Goal: Task Accomplishment & Management: Use online tool/utility

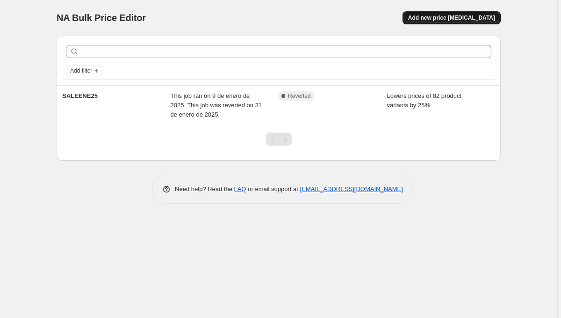
click at [436, 19] on span "Add new price [MEDICAL_DATA]" at bounding box center [451, 17] width 87 height 7
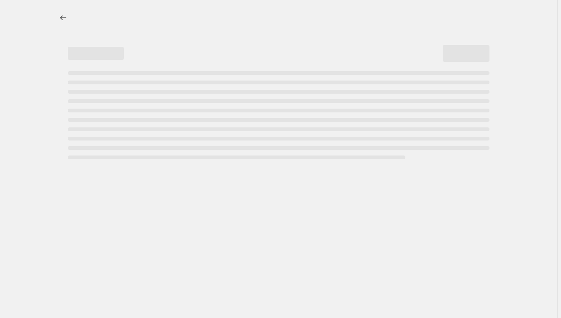
select select "percentage"
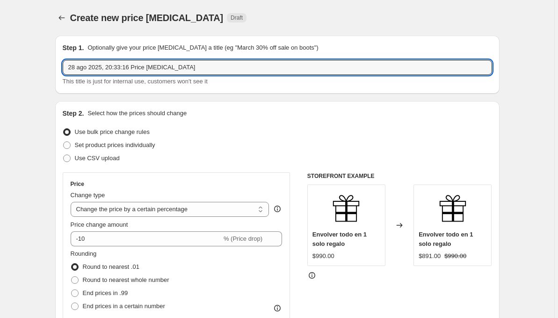
drag, startPoint x: 197, startPoint y: 63, endPoint x: 54, endPoint y: 66, distance: 143.1
type input "REMATE 50"
click at [205, 128] on div "Use bulk price change rules" at bounding box center [277, 131] width 429 height 13
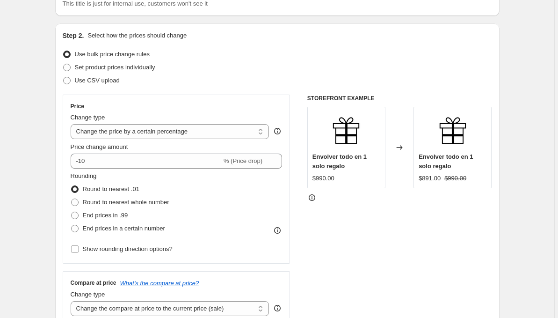
scroll to position [79, 0]
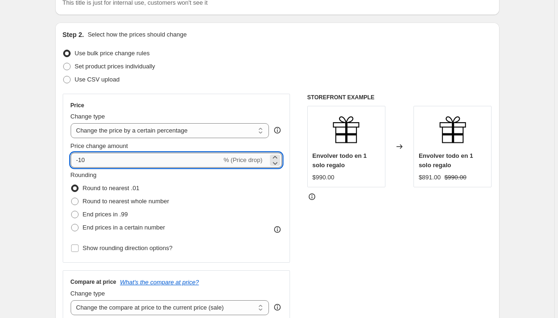
click at [97, 162] on input "-10" at bounding box center [146, 159] width 151 height 15
type input "-1"
type input "-50"
click at [195, 182] on div "Rounding Round to nearest .01 Round to nearest whole number End prices in .99 E…" at bounding box center [177, 202] width 212 height 64
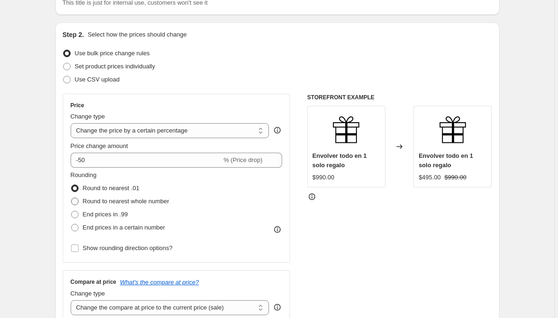
click at [79, 199] on span at bounding box center [74, 200] width 7 height 7
click at [72, 198] on input "Round to nearest whole number" at bounding box center [71, 197] width 0 height 0
radio input "true"
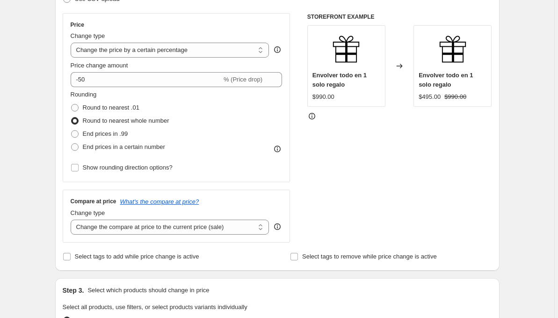
scroll to position [161, 0]
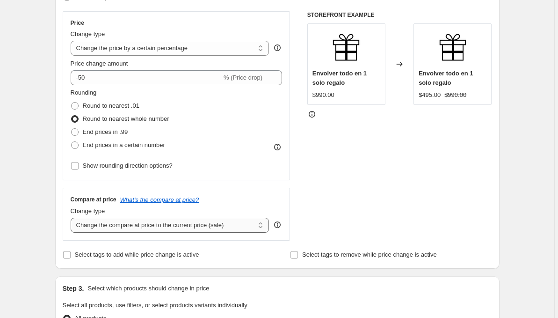
click at [191, 224] on select "Change the compare at price to the current price (sale) Change the compare at p…" at bounding box center [170, 224] width 199 height 15
select select "percentage"
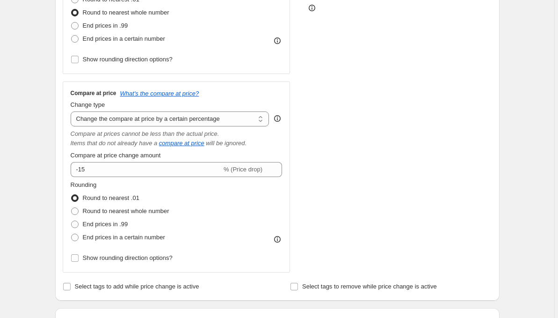
scroll to position [267, 0]
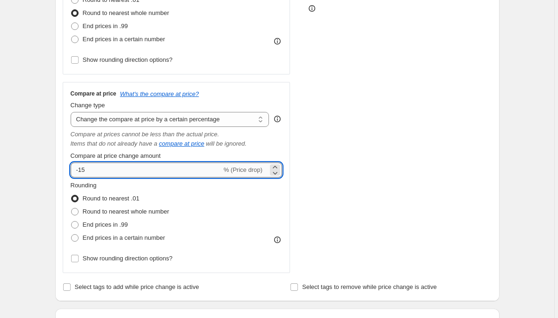
click at [94, 166] on input "-15" at bounding box center [146, 169] width 151 height 15
type input "-1"
type input "-50"
click at [209, 194] on div "Rounding Round to nearest .01 Round to nearest whole number End prices in .99 E…" at bounding box center [177, 213] width 212 height 64
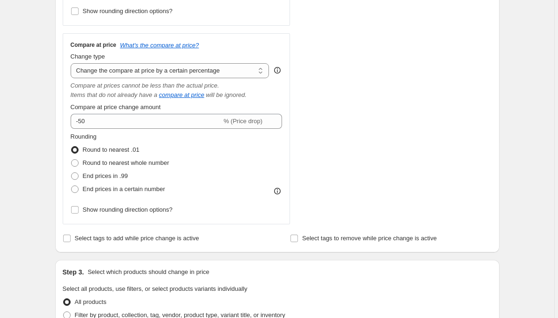
scroll to position [316, 0]
click at [77, 162] on span at bounding box center [74, 162] width 7 height 7
click at [72, 159] on input "Round to nearest whole number" at bounding box center [71, 159] width 0 height 0
radio input "true"
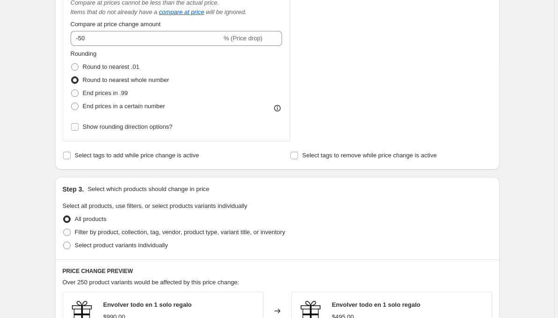
scroll to position [395, 0]
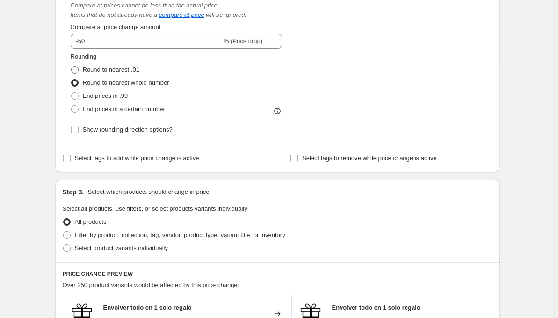
click at [75, 69] on span at bounding box center [74, 69] width 7 height 7
click at [72, 66] on input "Round to nearest .01" at bounding box center [71, 66] width 0 height 0
radio input "true"
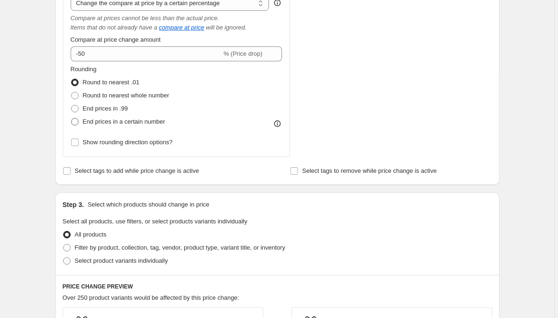
scroll to position [382, 0]
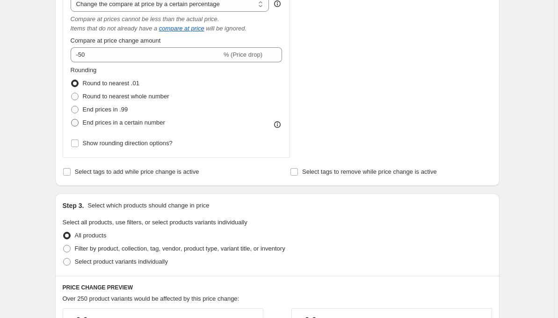
click at [78, 122] on span at bounding box center [74, 122] width 7 height 7
click at [72, 119] on input "End prices in a certain number" at bounding box center [71, 119] width 0 height 0
radio input "true"
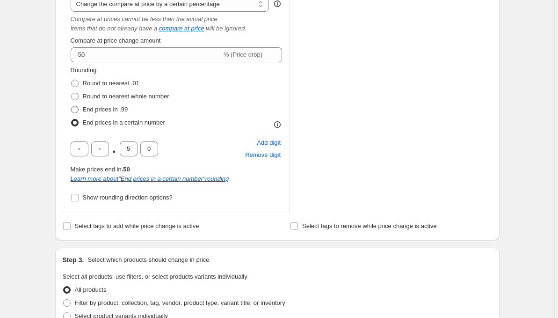
click at [78, 109] on span at bounding box center [74, 109] width 7 height 7
click at [72, 106] on input "End prices in .99" at bounding box center [71, 106] width 0 height 0
radio input "true"
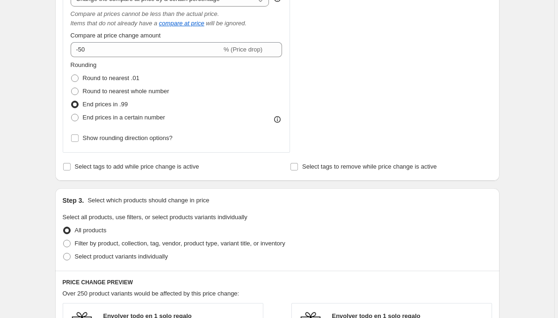
scroll to position [380, 0]
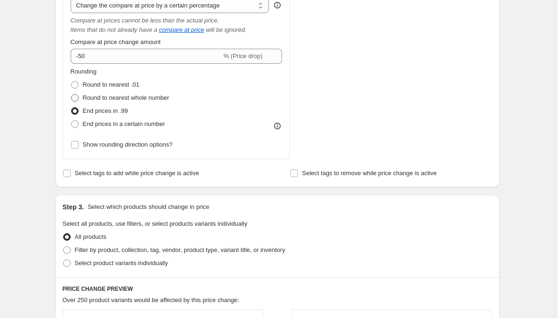
click at [78, 98] on span at bounding box center [74, 97] width 7 height 7
click at [72, 94] on input "Round to nearest whole number" at bounding box center [71, 94] width 0 height 0
radio input "true"
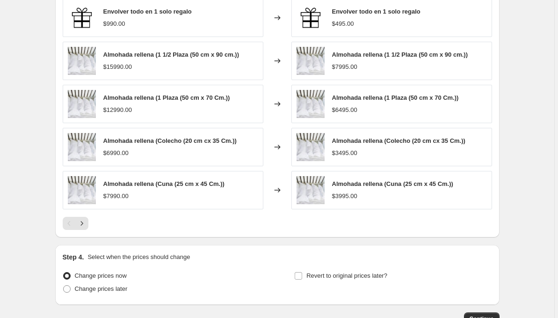
scroll to position [735, 0]
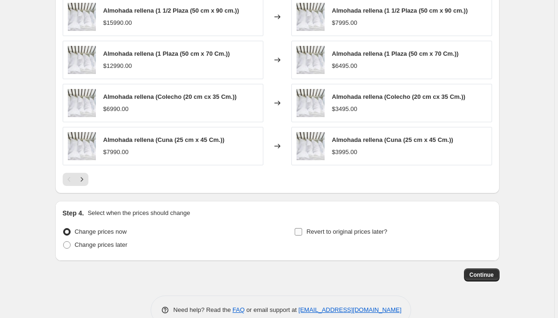
click at [301, 232] on input "Revert to original prices later?" at bounding box center [298, 231] width 7 height 7
checkbox input "true"
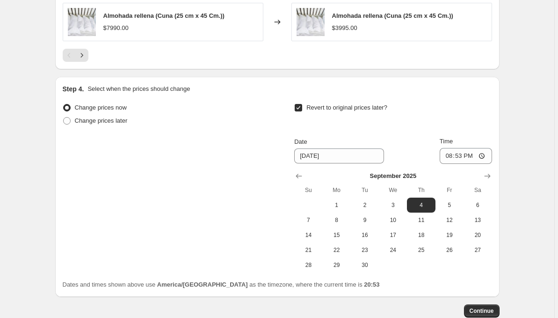
scroll to position [860, 0]
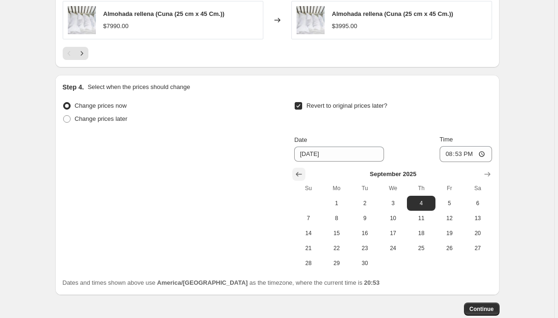
click at [299, 172] on icon "Show previous month, August 2025" at bounding box center [298, 173] width 9 height 9
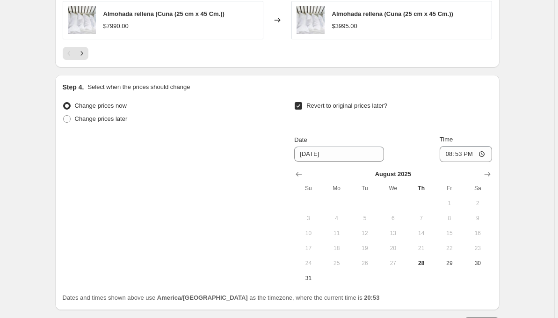
click at [312, 270] on button "24" at bounding box center [308, 262] width 28 height 15
click at [309, 279] on span "31" at bounding box center [308, 277] width 21 height 7
type input "[DATE]"
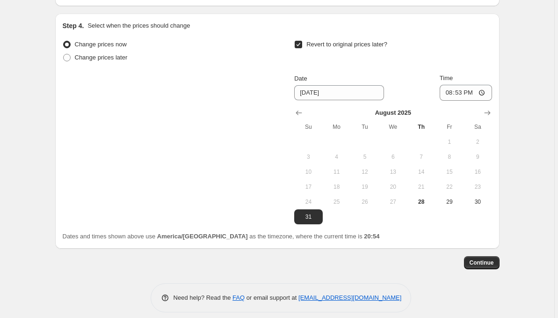
scroll to position [930, 0]
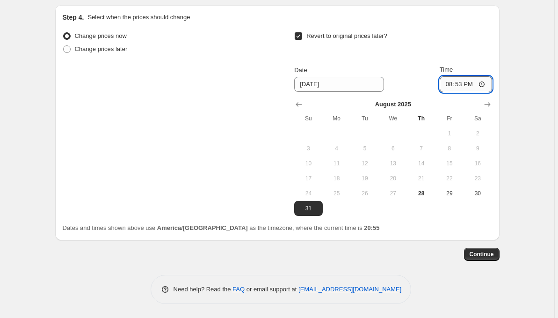
click at [462, 80] on input "20:53" at bounding box center [466, 84] width 52 height 16
type input "23:53"
click at [475, 254] on span "Continue" at bounding box center [481, 253] width 24 height 7
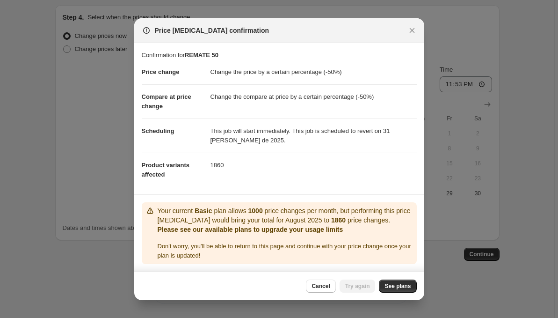
scroll to position [1, 0]
click at [398, 289] on span "See plans" at bounding box center [397, 285] width 26 height 7
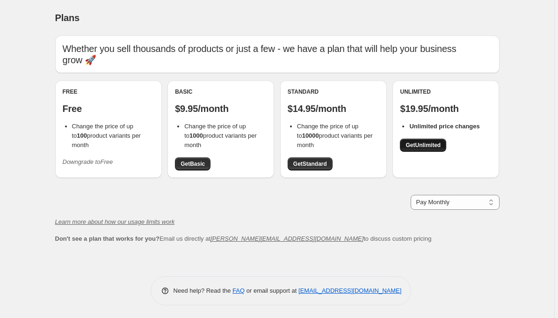
click at [422, 146] on span "Get Unlimited" at bounding box center [422, 144] width 35 height 7
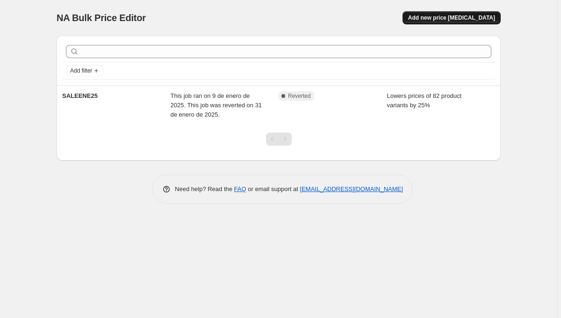
click at [442, 14] on span "Add new price [MEDICAL_DATA]" at bounding box center [451, 17] width 87 height 7
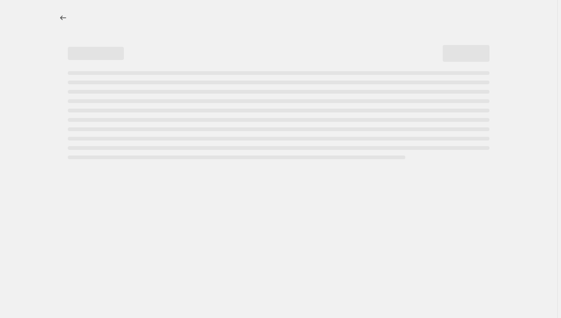
select select "percentage"
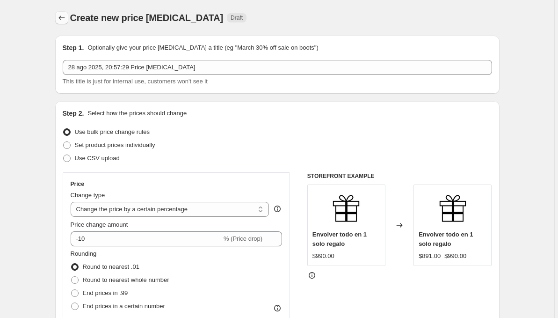
click at [60, 18] on icon "Price change jobs" at bounding box center [61, 17] width 9 height 9
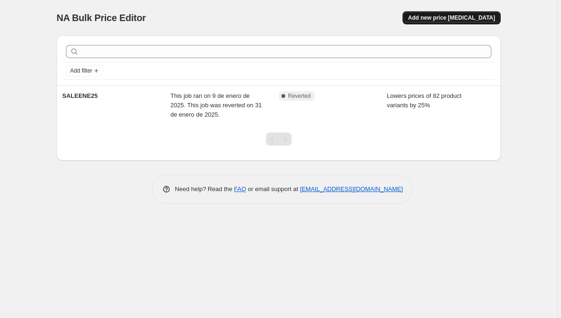
click at [451, 14] on span "Add new price [MEDICAL_DATA]" at bounding box center [451, 17] width 87 height 7
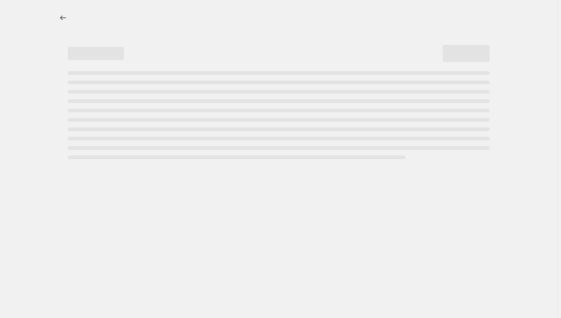
select select "percentage"
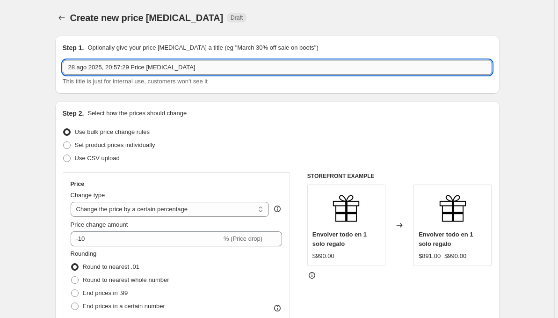
click at [112, 68] on input "28 ago 2025, 20:57:29 Price change job" at bounding box center [277, 67] width 429 height 15
type input "r"
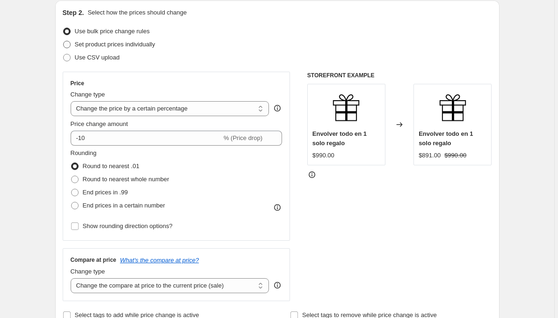
scroll to position [100, 0]
type input "REMATE 50%"
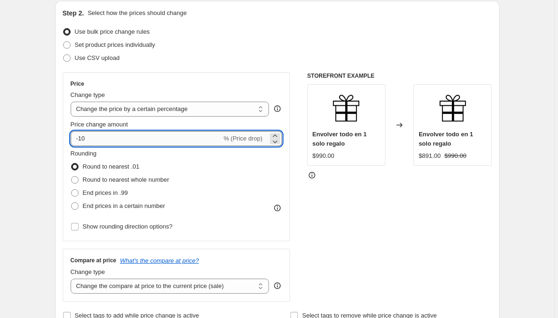
click at [100, 138] on input "-10" at bounding box center [146, 138] width 151 height 15
type input "-1"
type input "-50"
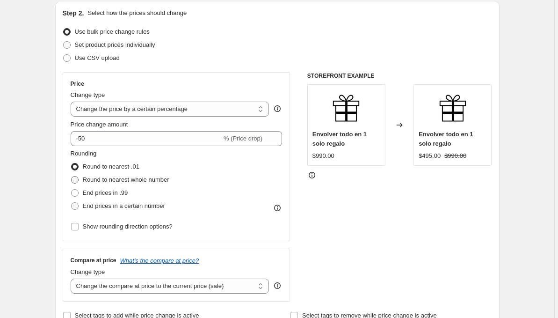
click at [78, 181] on span at bounding box center [74, 179] width 7 height 7
click at [72, 176] on input "Round to nearest whole number" at bounding box center [71, 176] width 0 height 0
radio input "true"
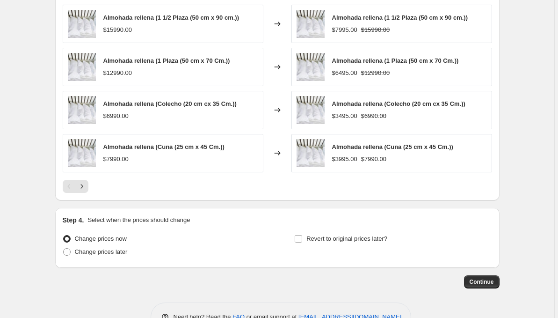
scroll to position [617, 0]
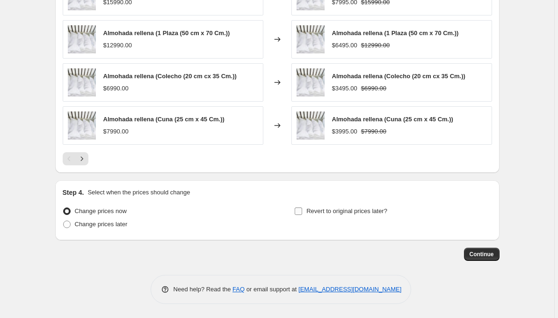
click at [301, 210] on input "Revert to original prices later?" at bounding box center [298, 210] width 7 height 7
checkbox input "true"
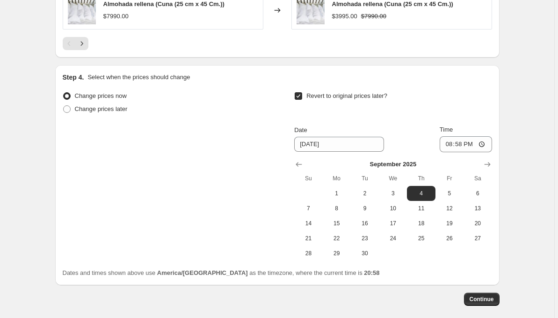
scroll to position [733, 0]
click at [309, 204] on span "7" at bounding box center [308, 207] width 21 height 7
click at [295, 163] on button "Show previous month, August 2025" at bounding box center [298, 163] width 13 height 13
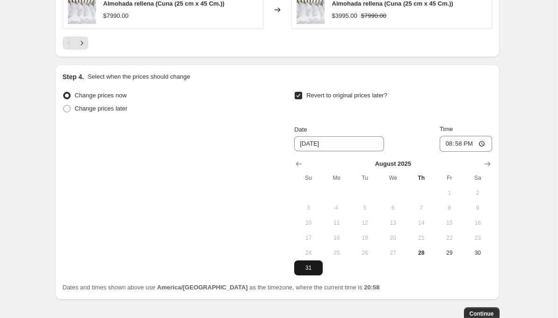
click at [306, 262] on button "31" at bounding box center [308, 267] width 28 height 15
type input "[DATE]"
click at [462, 142] on input "20:58" at bounding box center [466, 144] width 52 height 16
type input "23:58"
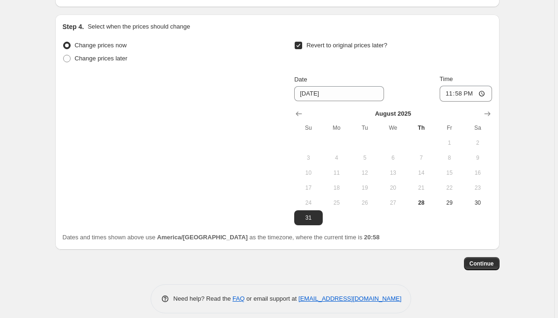
scroll to position [792, 0]
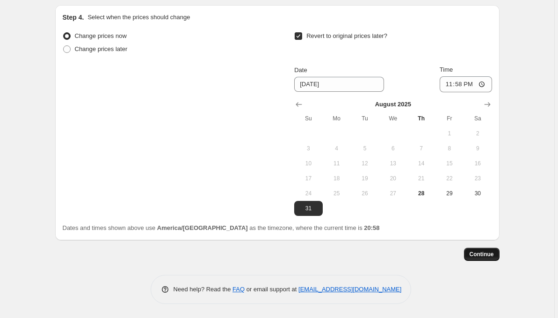
click at [483, 249] on button "Continue" at bounding box center [482, 253] width 36 height 13
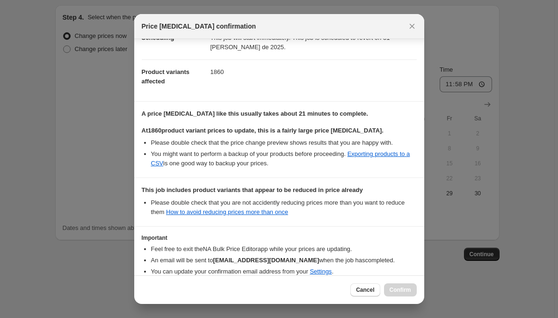
scroll to position [137, 0]
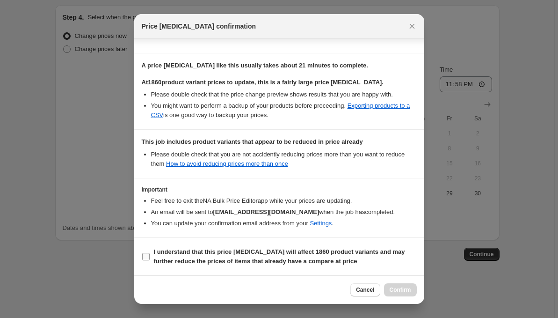
click at [144, 256] on input "I understand that this price change job will affect 1860 product variants and m…" at bounding box center [145, 256] width 7 height 7
checkbox input "true"
click at [394, 289] on span "Confirm" at bounding box center [401, 289] width 22 height 7
